Goal: Information Seeking & Learning: Check status

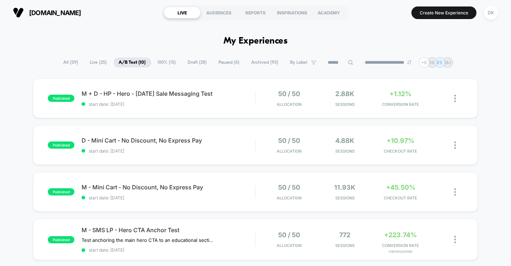
click at [413, 101] on div "+1.12% CONVERSION RATE" at bounding box center [401, 98] width 52 height 17
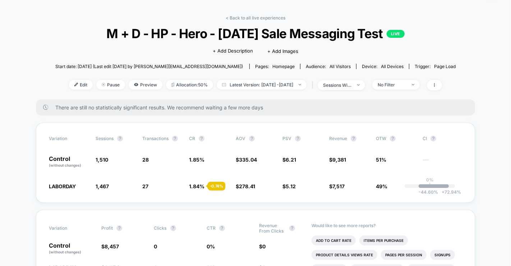
scroll to position [22, 0]
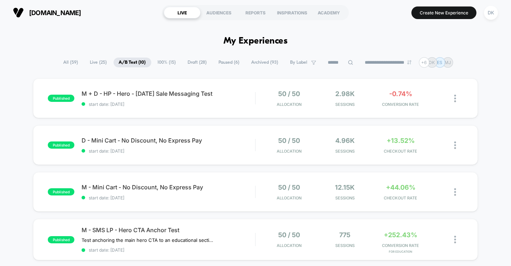
click at [72, 101] on span "published" at bounding box center [61, 98] width 27 height 7
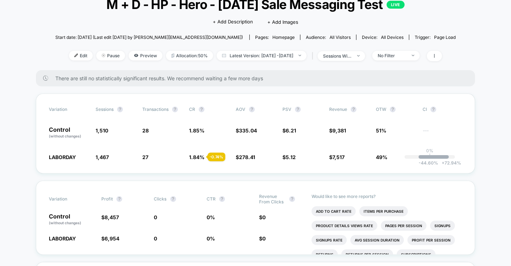
scroll to position [51, 0]
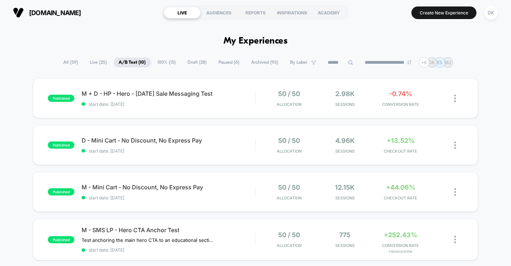
click at [102, 193] on div "M - Mini Cart - No Discount, No Express Pay start date: [DATE]" at bounding box center [169, 191] width 174 height 17
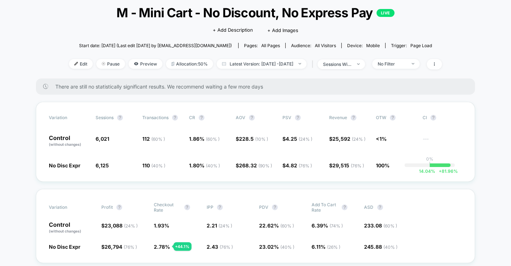
scroll to position [42, 0]
